Goal: Task Accomplishment & Management: Use online tool/utility

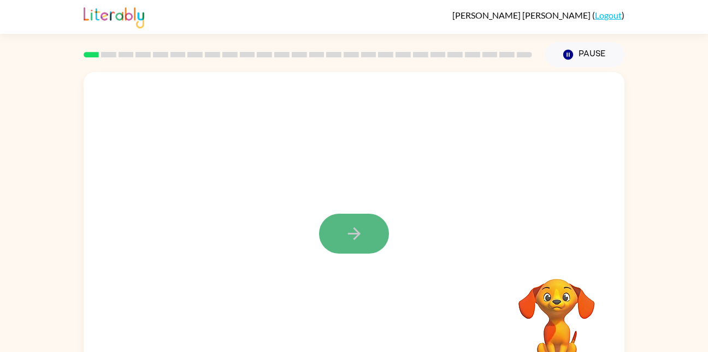
click at [347, 243] on icon "button" at bounding box center [354, 233] width 19 height 19
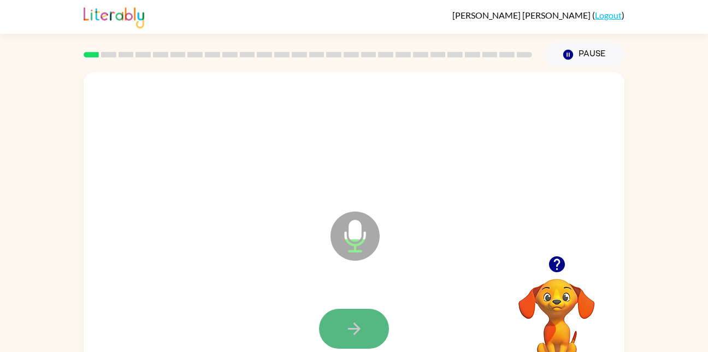
click at [356, 326] on icon "button" at bounding box center [353, 328] width 13 height 13
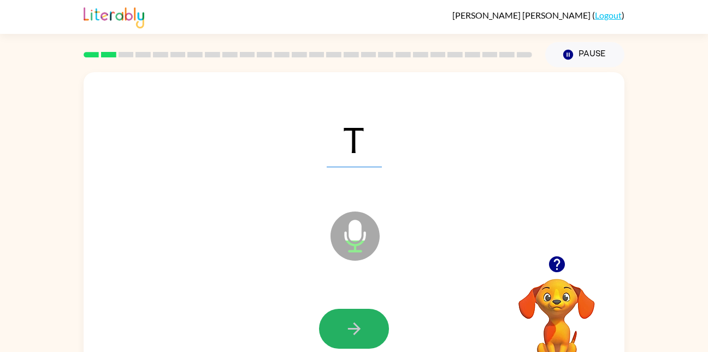
click at [356, 326] on icon "button" at bounding box center [353, 328] width 13 height 13
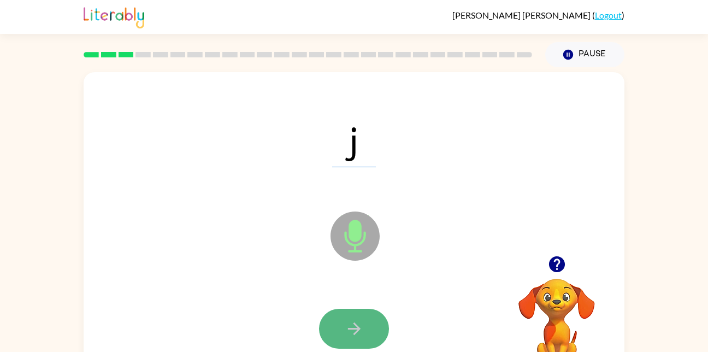
click at [353, 328] on icon "button" at bounding box center [353, 328] width 13 height 13
click at [357, 342] on button "button" at bounding box center [354, 329] width 70 height 40
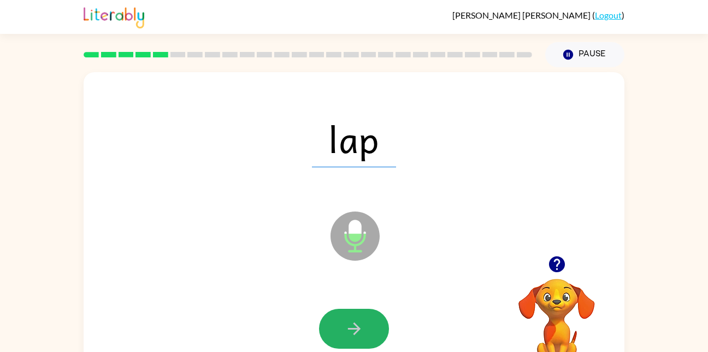
click at [357, 342] on button "button" at bounding box center [354, 329] width 70 height 40
click at [353, 334] on icon "button" at bounding box center [353, 328] width 13 height 13
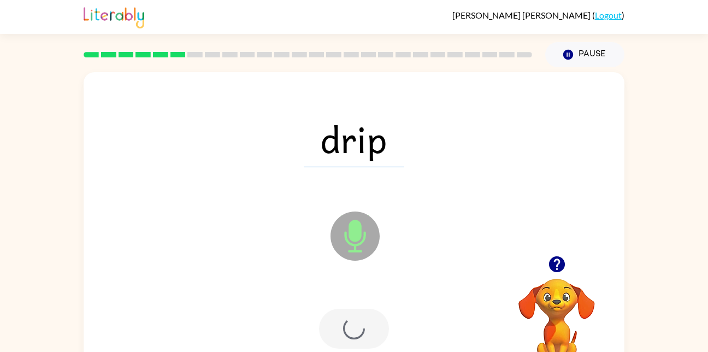
click at [353, 334] on div at bounding box center [354, 329] width 70 height 40
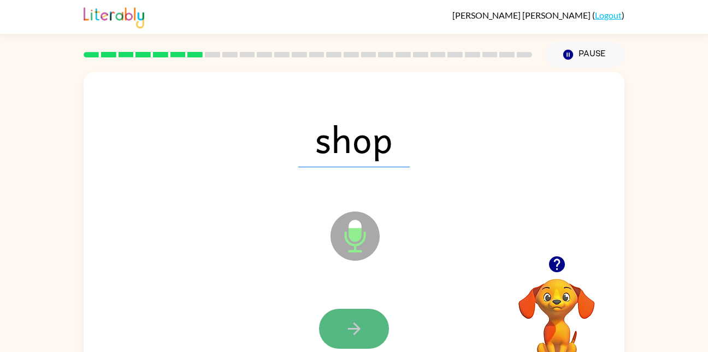
click at [350, 324] on icon "button" at bounding box center [354, 328] width 19 height 19
click at [347, 327] on icon "button" at bounding box center [354, 328] width 19 height 19
click at [347, 329] on icon "button" at bounding box center [354, 328] width 19 height 19
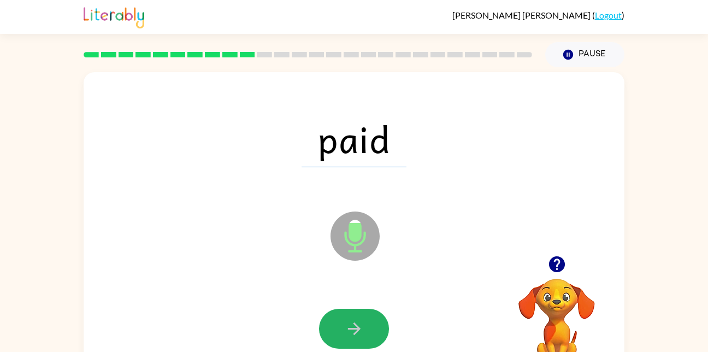
click at [347, 329] on icon "button" at bounding box center [354, 328] width 19 height 19
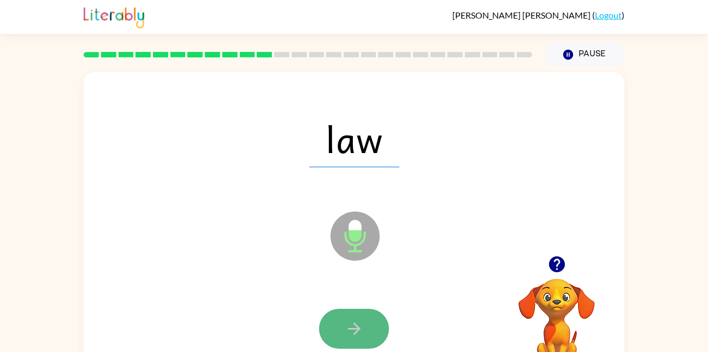
click at [355, 320] on icon "button" at bounding box center [354, 328] width 19 height 19
click at [349, 332] on icon "button" at bounding box center [354, 328] width 19 height 19
click at [338, 338] on button "button" at bounding box center [354, 329] width 70 height 40
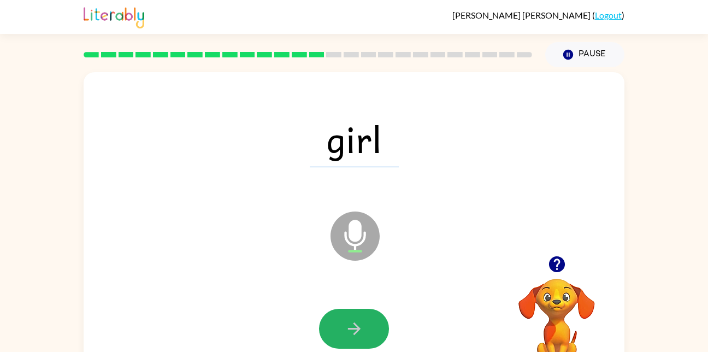
click at [338, 338] on button "button" at bounding box center [354, 329] width 70 height 40
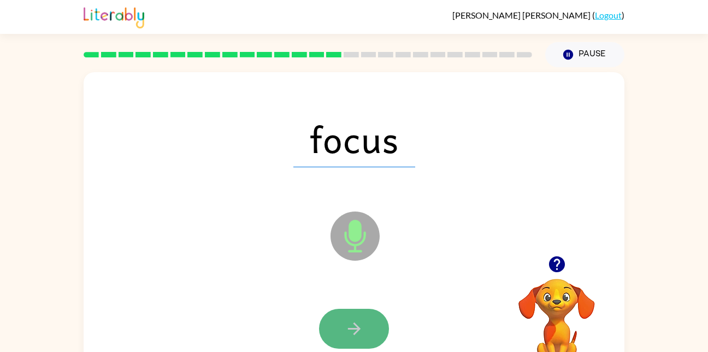
click at [363, 331] on icon "button" at bounding box center [354, 328] width 19 height 19
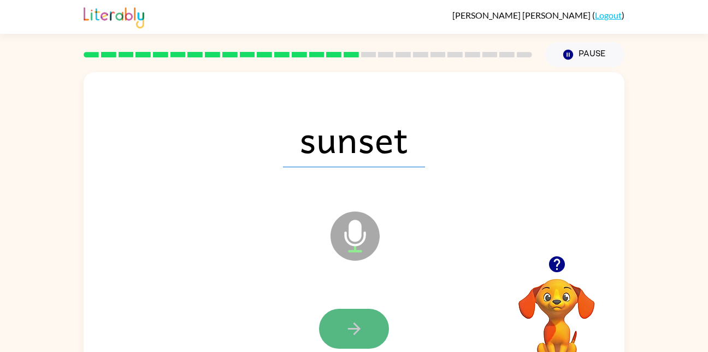
click at [357, 331] on icon "button" at bounding box center [353, 328] width 13 height 13
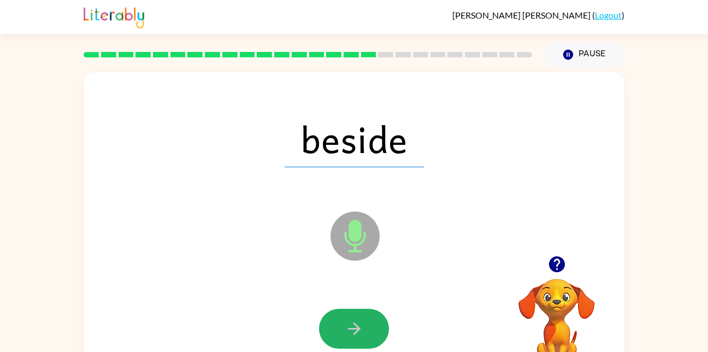
click at [357, 331] on icon "button" at bounding box center [353, 328] width 13 height 13
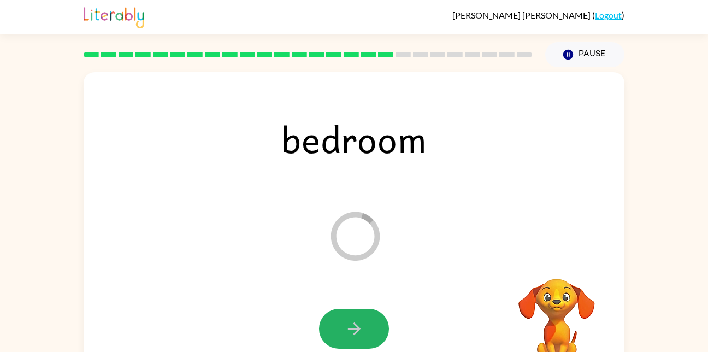
drag, startPoint x: 357, startPoint y: 331, endPoint x: 357, endPoint y: 344, distance: 12.6
click at [357, 344] on button "button" at bounding box center [354, 329] width 70 height 40
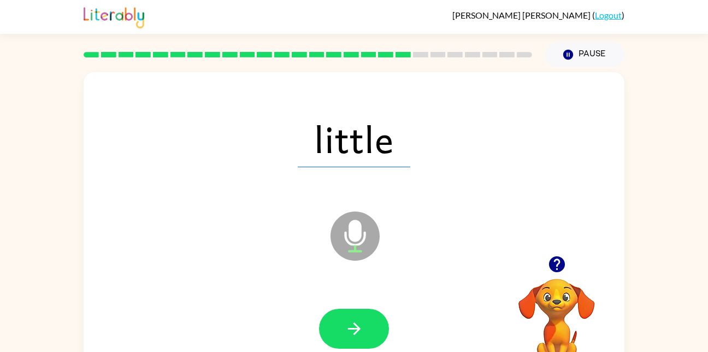
click at [357, 344] on button "button" at bounding box center [354, 329] width 70 height 40
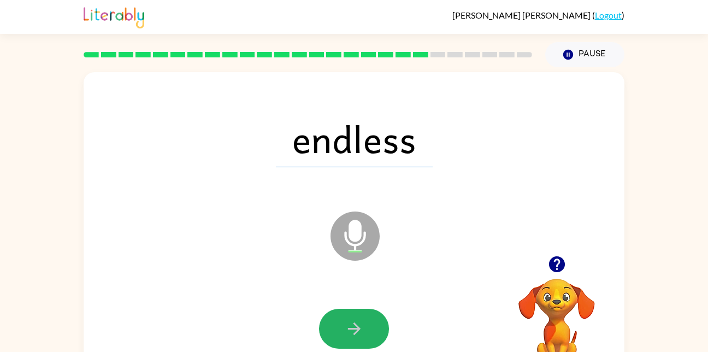
click at [357, 344] on button "button" at bounding box center [354, 329] width 70 height 40
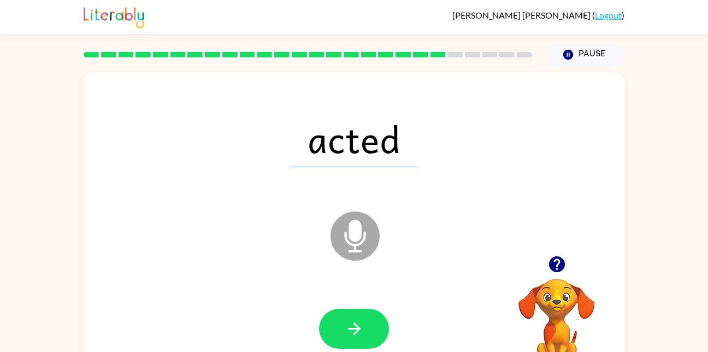
click at [150, 252] on div "acted Microphone The Microphone is here when it is your turn to talk" at bounding box center [354, 228] width 541 height 312
click at [356, 324] on icon "button" at bounding box center [354, 328] width 19 height 19
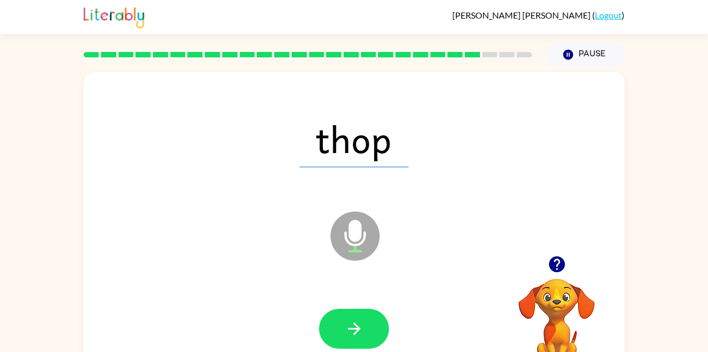
click at [356, 324] on icon "button" at bounding box center [354, 328] width 19 height 19
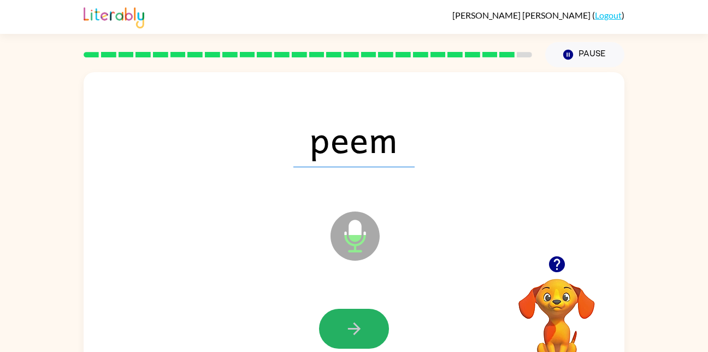
click at [356, 324] on icon "button" at bounding box center [354, 328] width 19 height 19
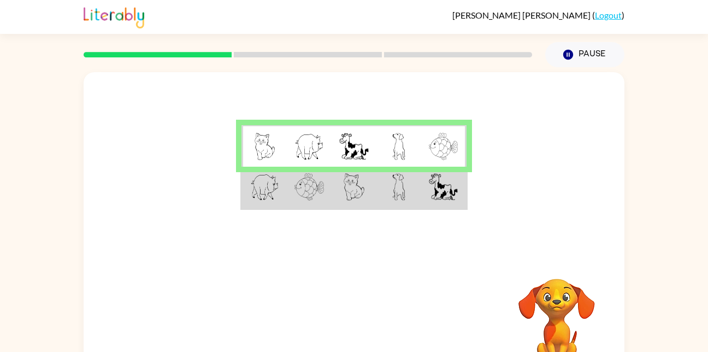
click at [343, 189] on td at bounding box center [354, 188] width 45 height 42
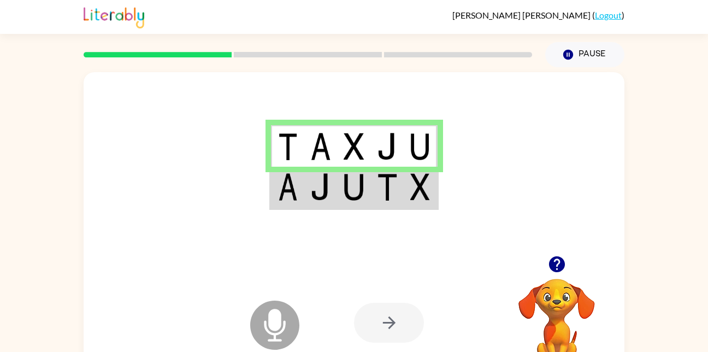
click at [299, 189] on td at bounding box center [287, 188] width 33 height 42
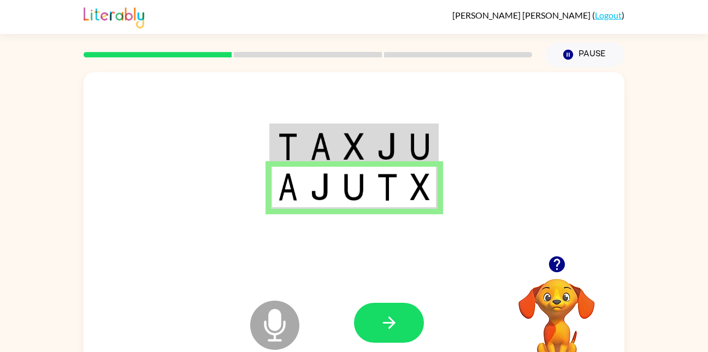
click at [312, 141] on img at bounding box center [320, 146] width 21 height 27
click at [381, 329] on icon "button" at bounding box center [389, 322] width 19 height 19
click at [385, 311] on button "button" at bounding box center [389, 323] width 70 height 40
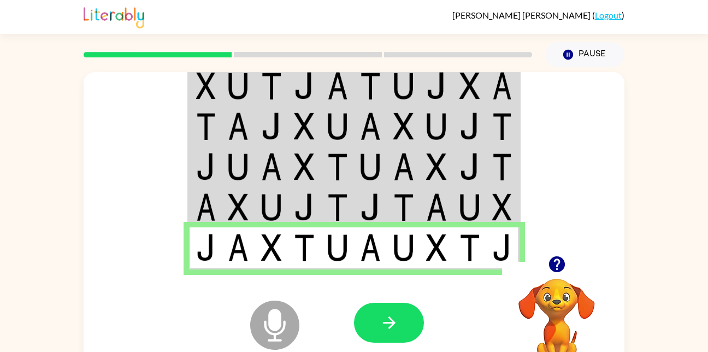
click at [380, 323] on icon "button" at bounding box center [389, 322] width 19 height 19
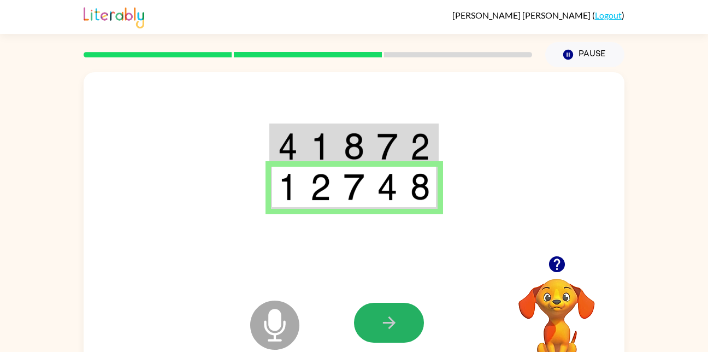
click at [380, 323] on icon "button" at bounding box center [389, 322] width 19 height 19
click at [396, 149] on img at bounding box center [387, 146] width 21 height 27
click at [371, 313] on button "button" at bounding box center [389, 323] width 70 height 40
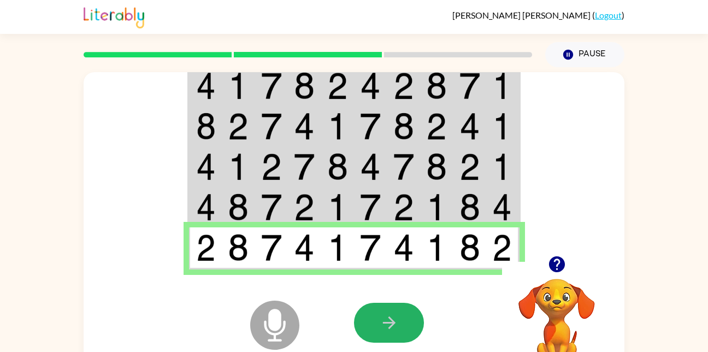
click at [371, 313] on button "button" at bounding box center [389, 323] width 70 height 40
